Goal: Navigation & Orientation: Find specific page/section

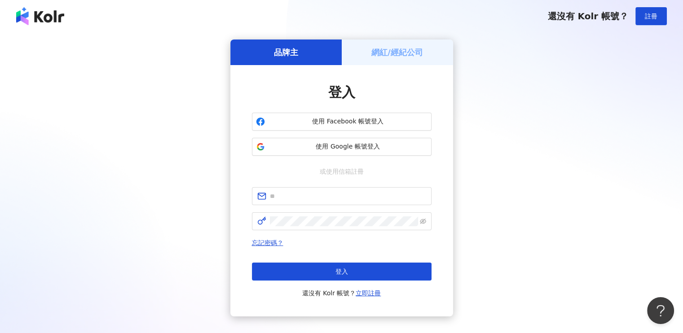
click at [385, 56] on h5 "網紅/經紀公司" at bounding box center [397, 52] width 52 height 11
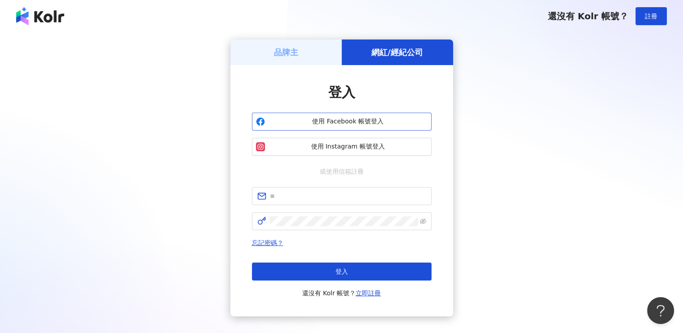
click at [348, 124] on span "使用 Facebook 帳號登入" at bounding box center [348, 121] width 159 height 9
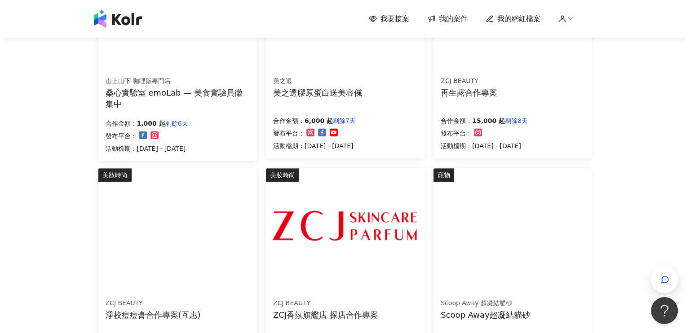
scroll to position [539, 0]
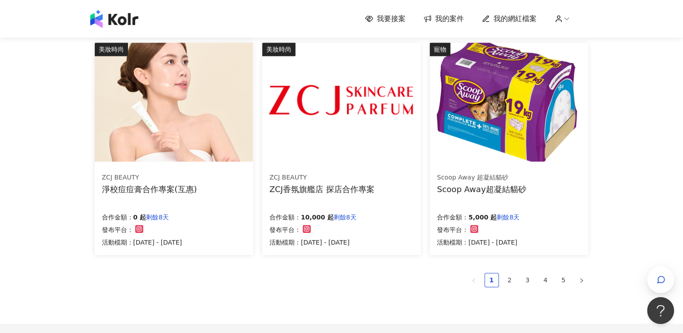
click at [503, 134] on img at bounding box center [509, 102] width 158 height 119
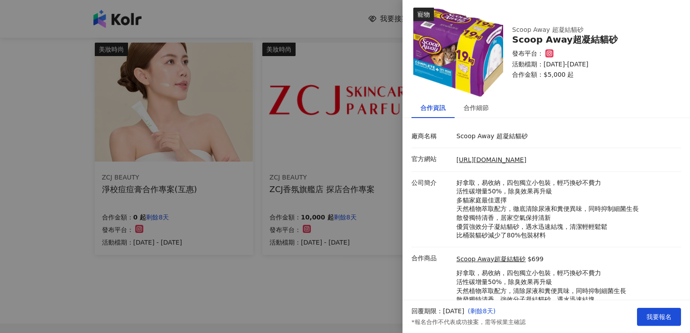
scroll to position [0, 0]
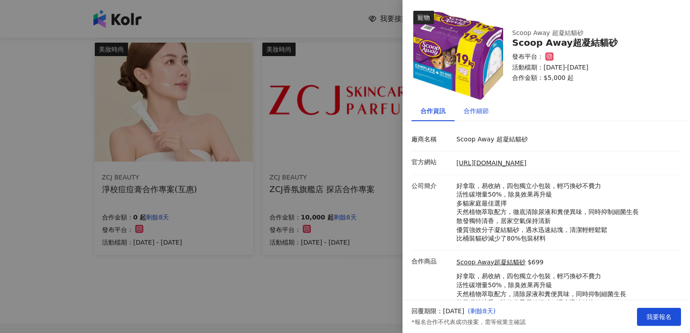
click at [486, 106] on div "合作細節" at bounding box center [476, 111] width 25 height 10
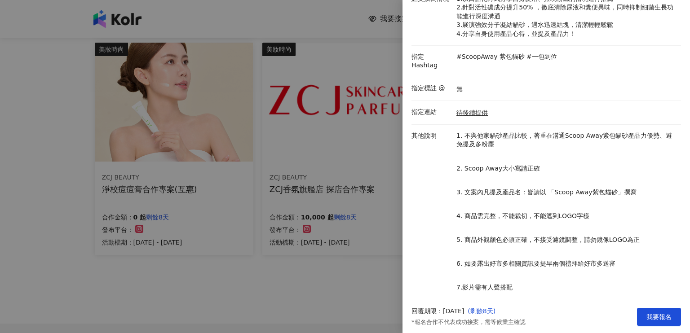
scroll to position [212, 0]
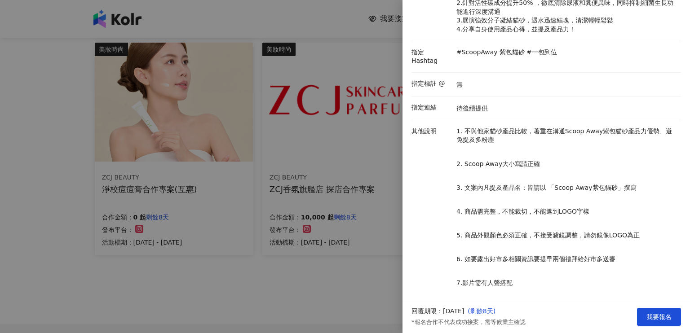
click at [248, 2] on div at bounding box center [345, 166] width 690 height 333
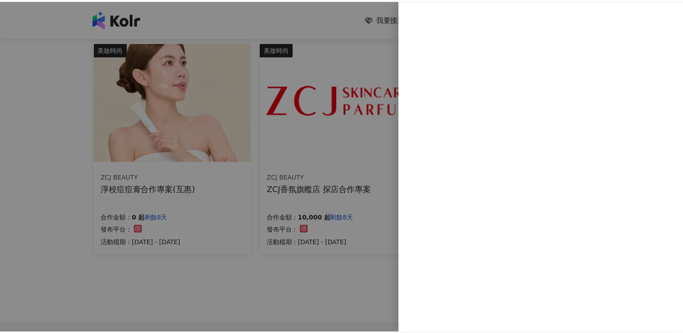
scroll to position [0, 0]
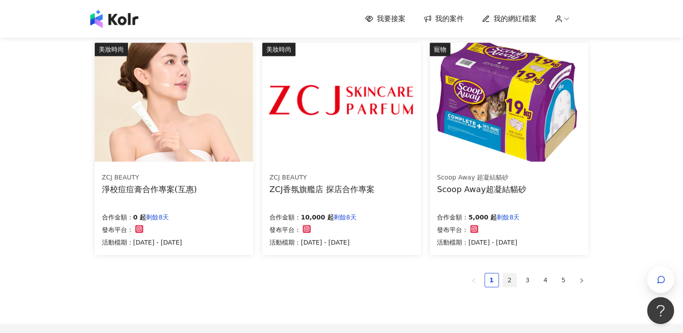
click at [510, 274] on link "2" at bounding box center [509, 280] width 13 height 13
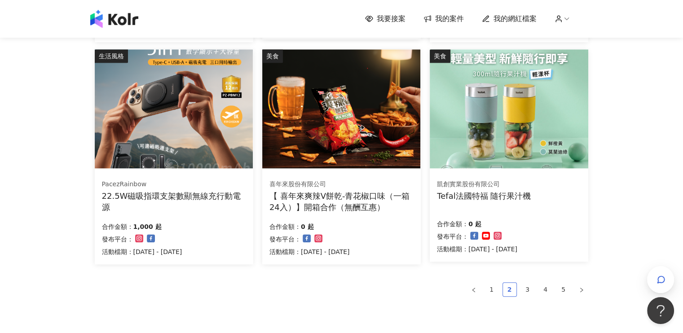
scroll to position [629, 0]
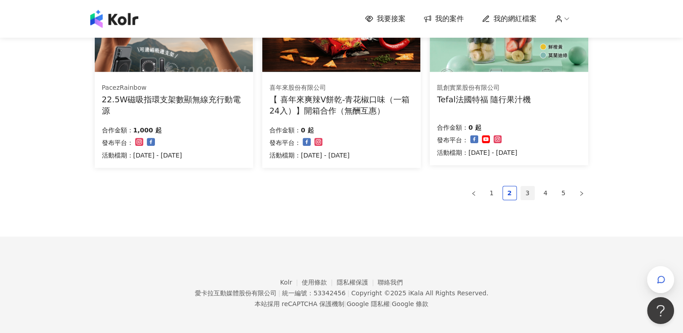
click at [525, 194] on link "3" at bounding box center [527, 192] width 13 height 13
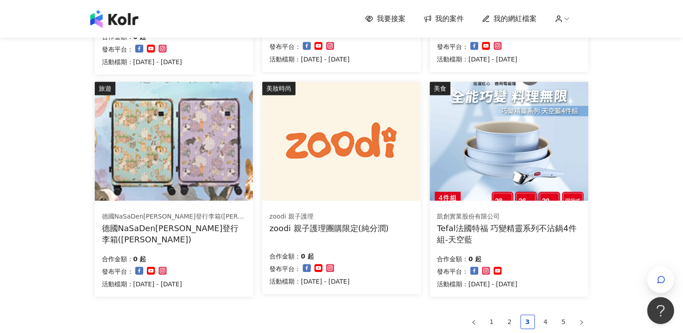
scroll to position [584, 0]
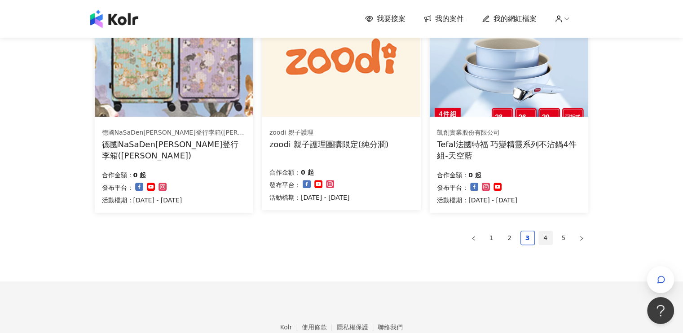
click at [544, 239] on link "4" at bounding box center [545, 237] width 13 height 13
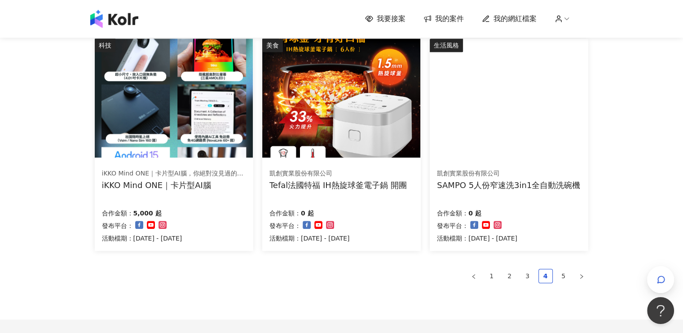
scroll to position [629, 0]
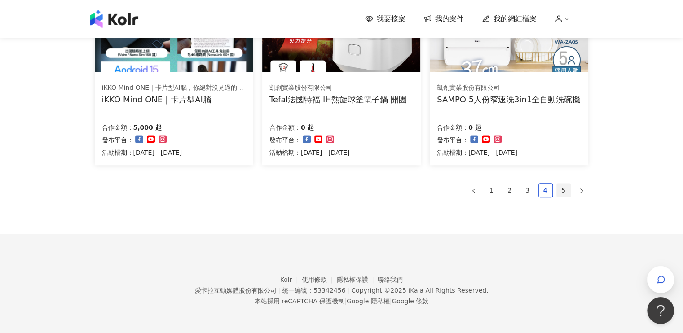
click at [560, 194] on link "5" at bounding box center [563, 190] width 13 height 13
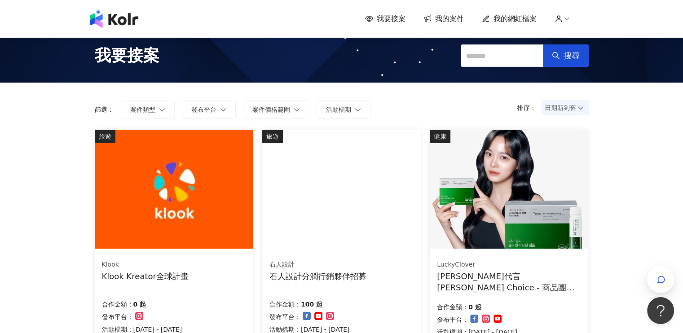
scroll to position [0, 0]
